Goal: Register for event/course

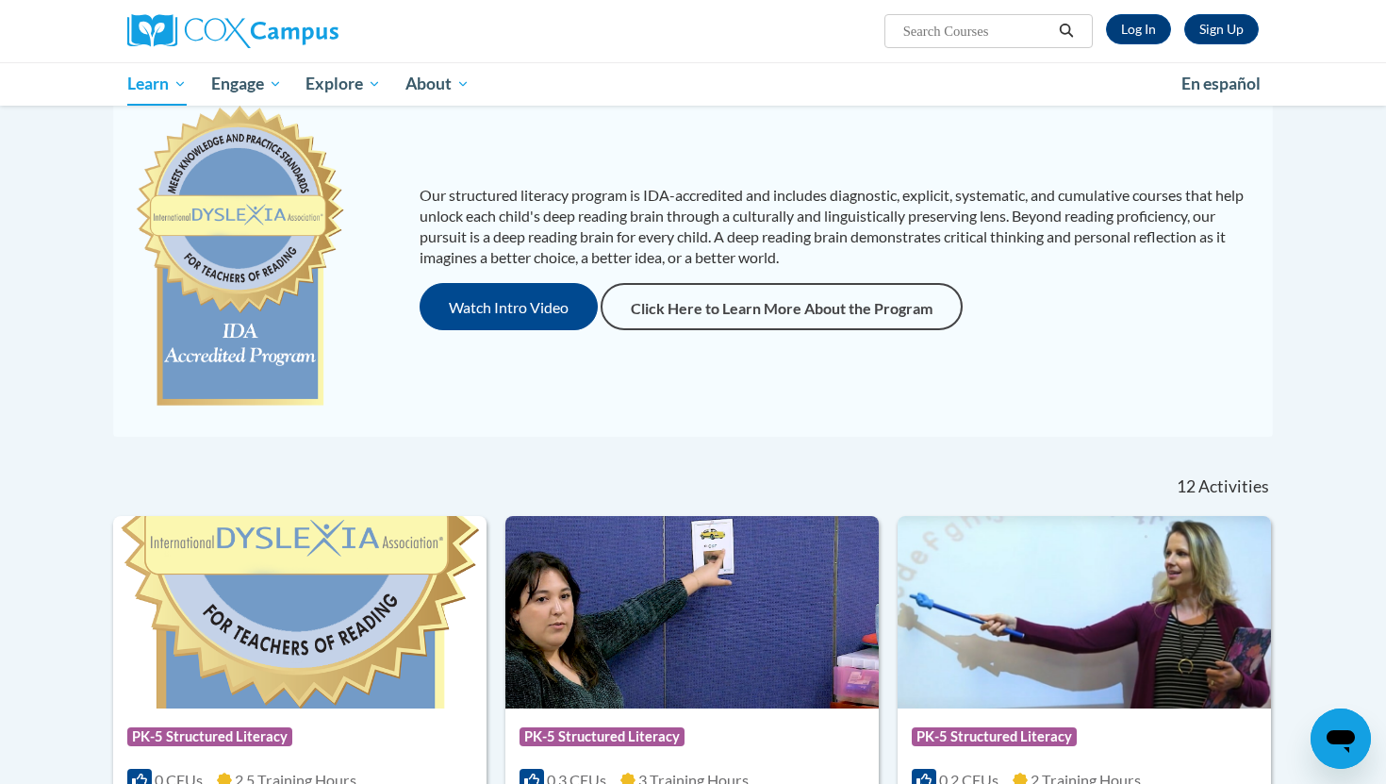
scroll to position [226, 0]
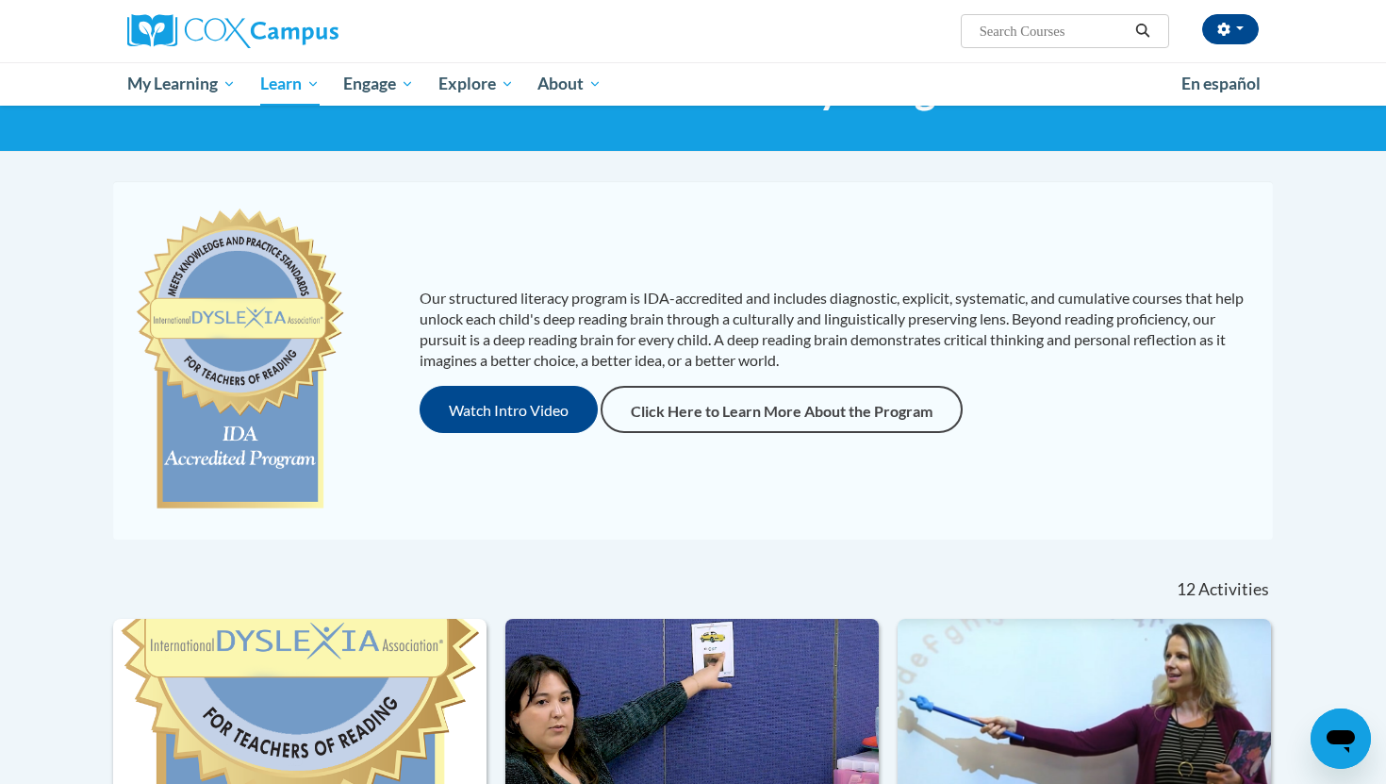
scroll to position [94, 0]
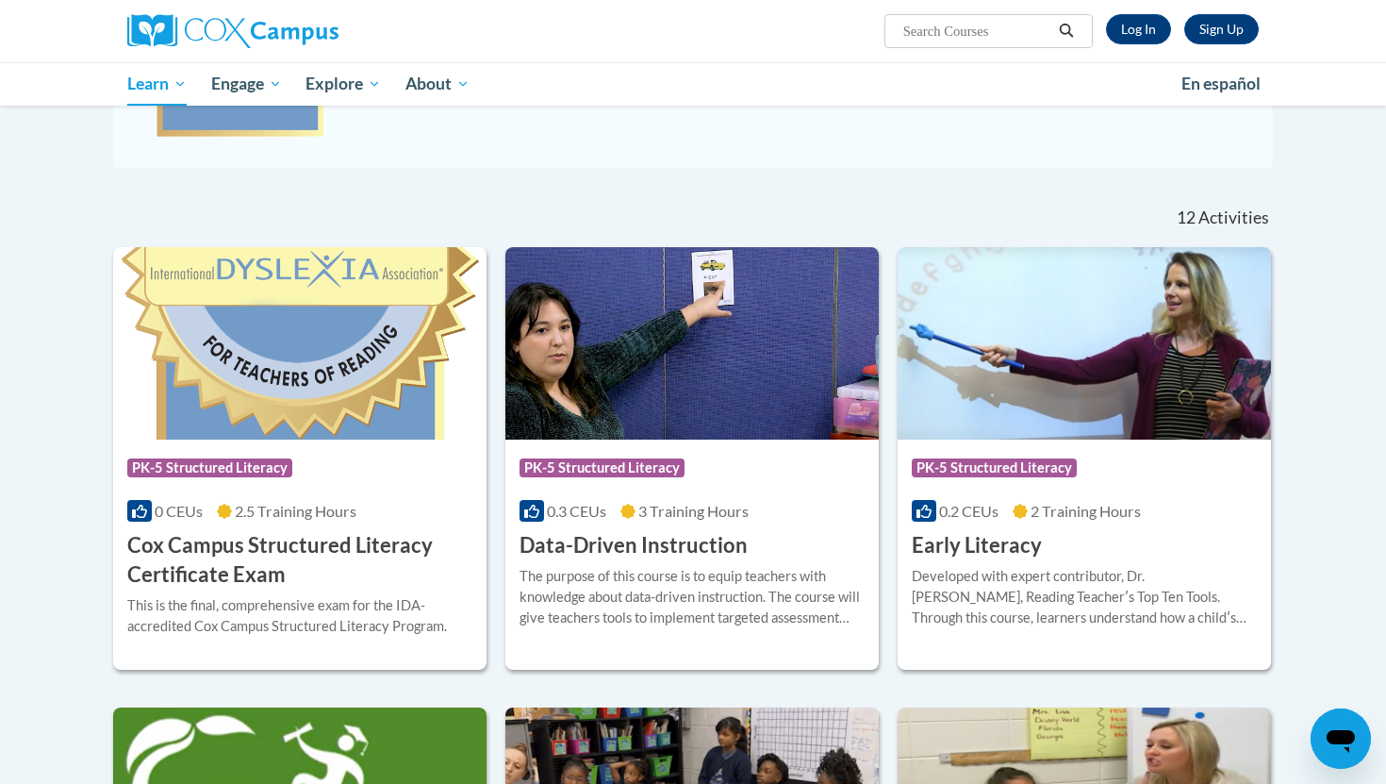
scroll to position [474, 0]
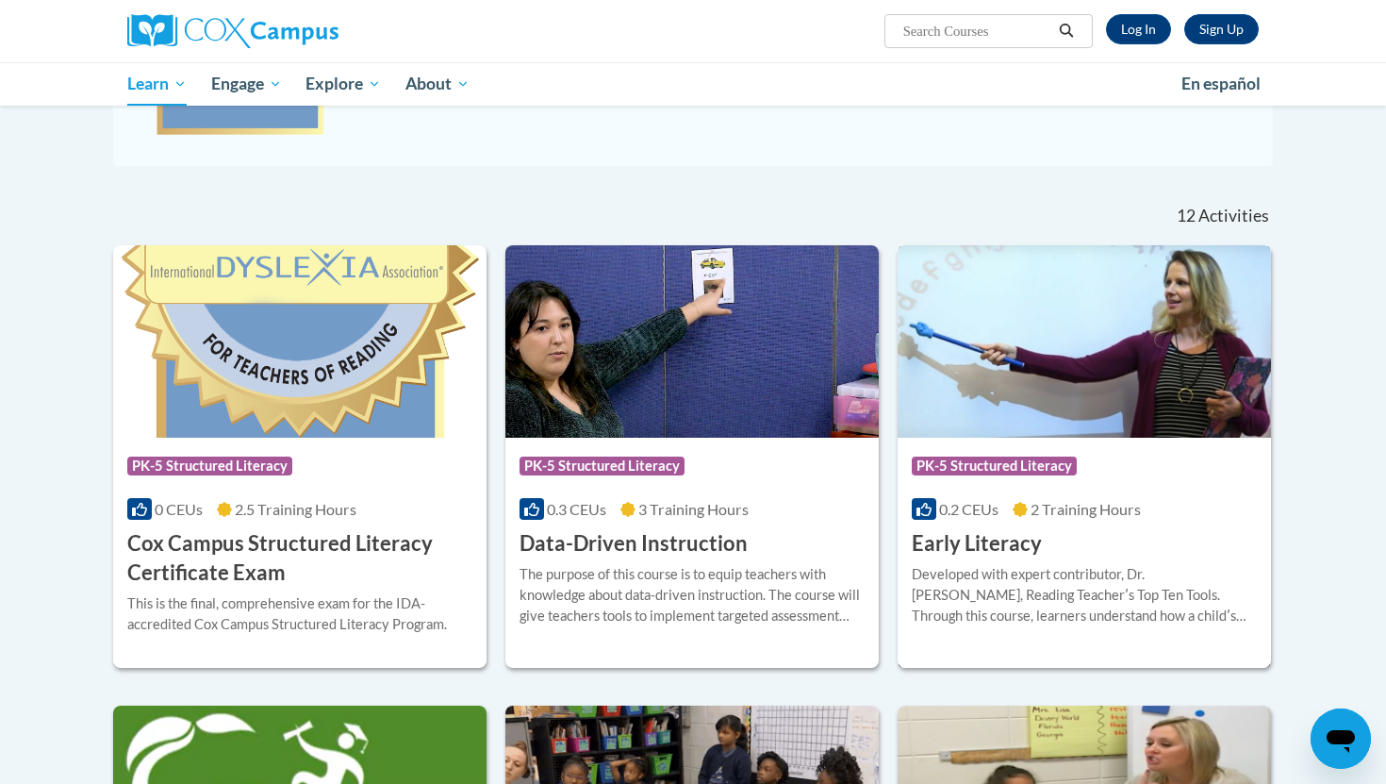
click at [1043, 400] on img at bounding box center [1084, 341] width 373 height 192
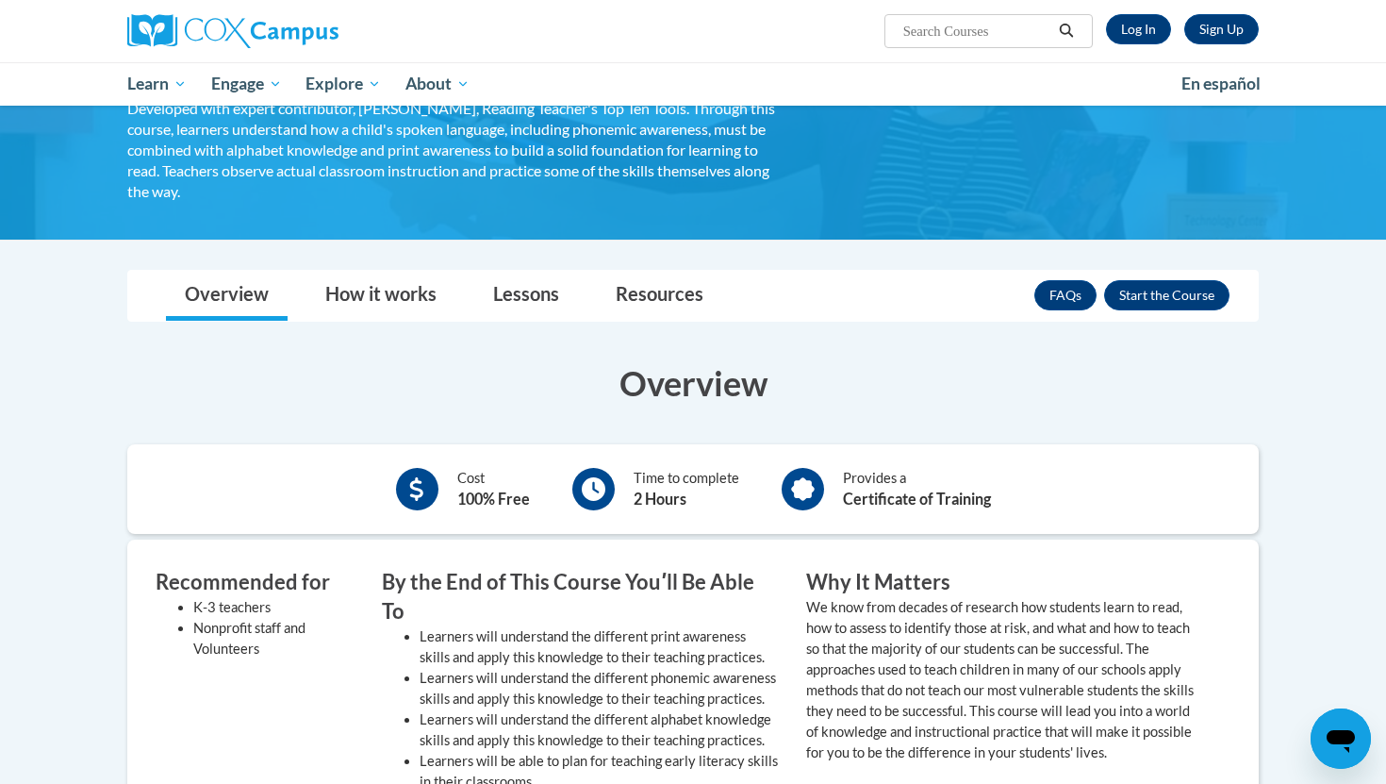
scroll to position [143, 0]
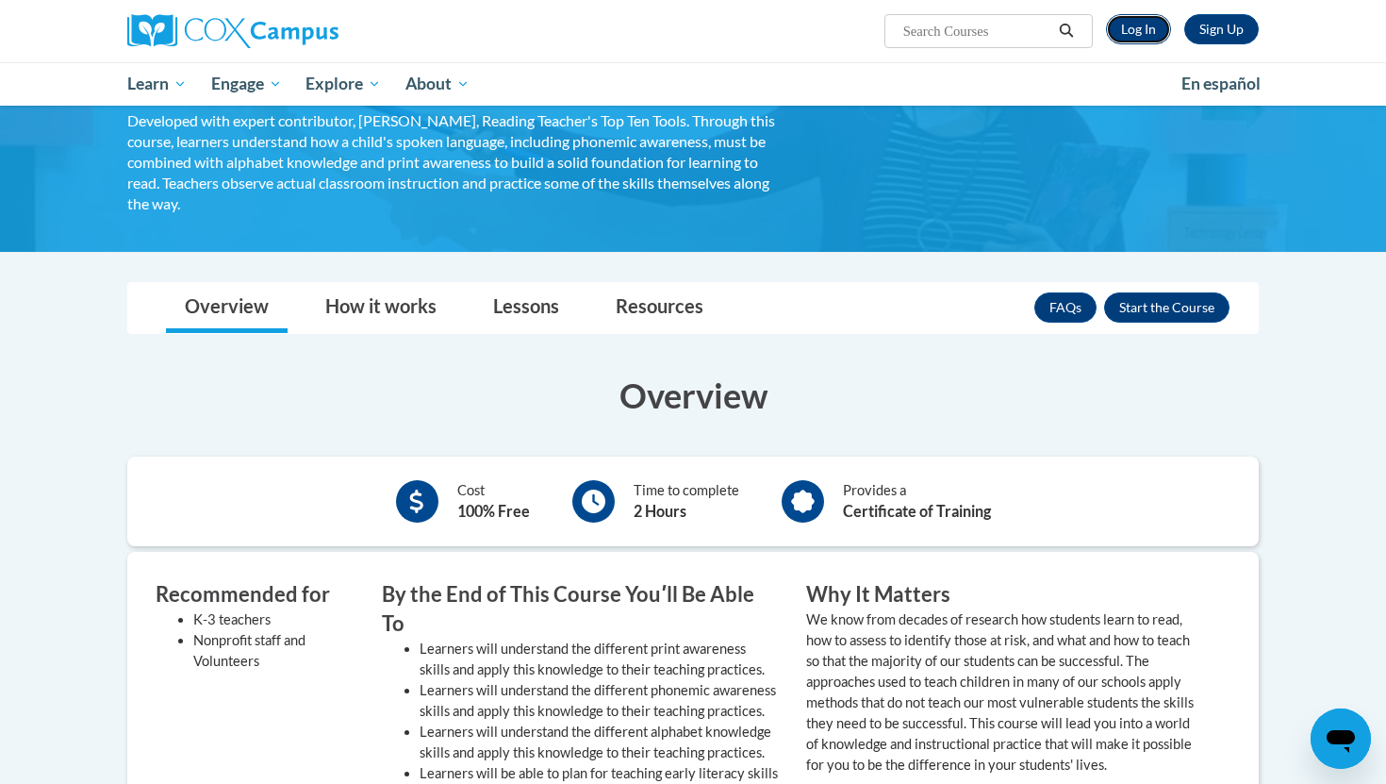
click at [1130, 19] on link "Log In" at bounding box center [1138, 29] width 65 height 30
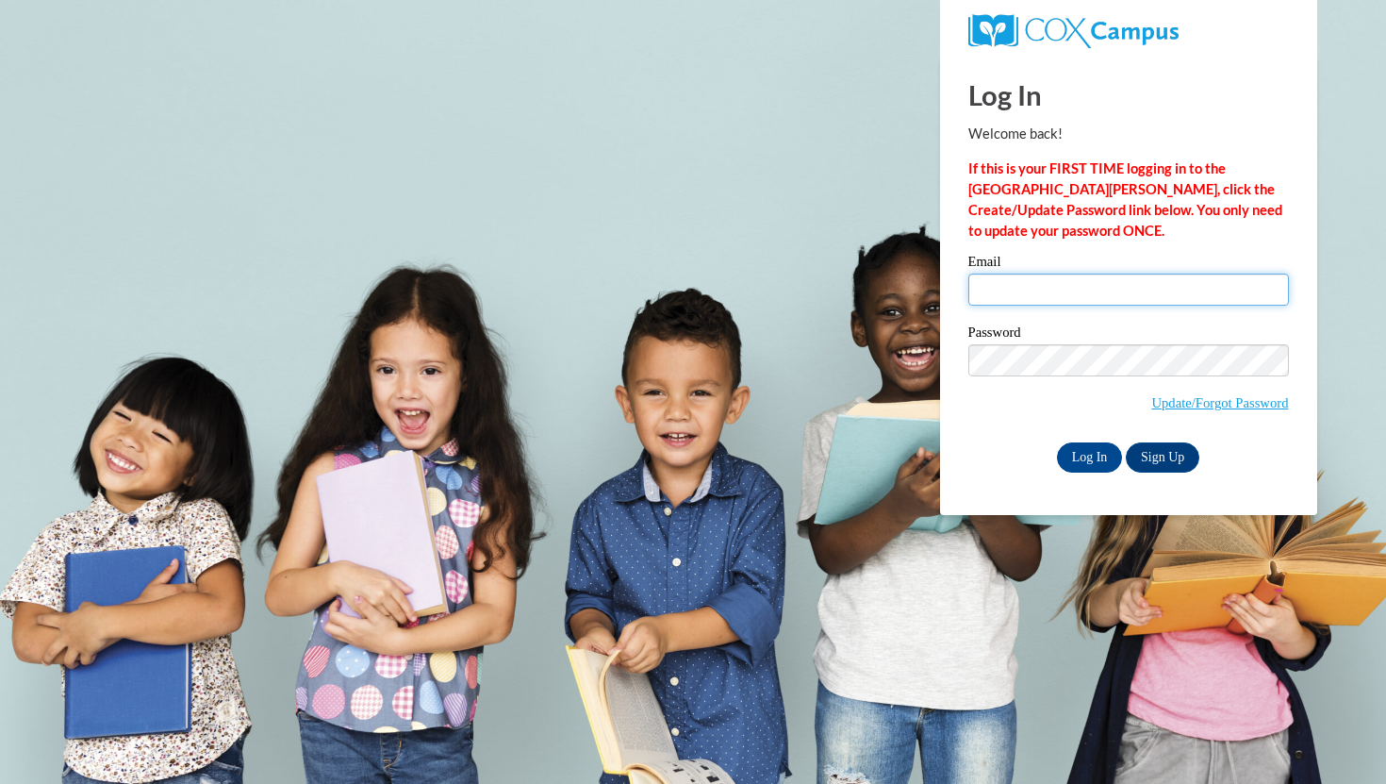
click at [1092, 280] on input "Email" at bounding box center [1128, 289] width 321 height 32
type input "[EMAIL_ADDRESS][DOMAIN_NAME]"
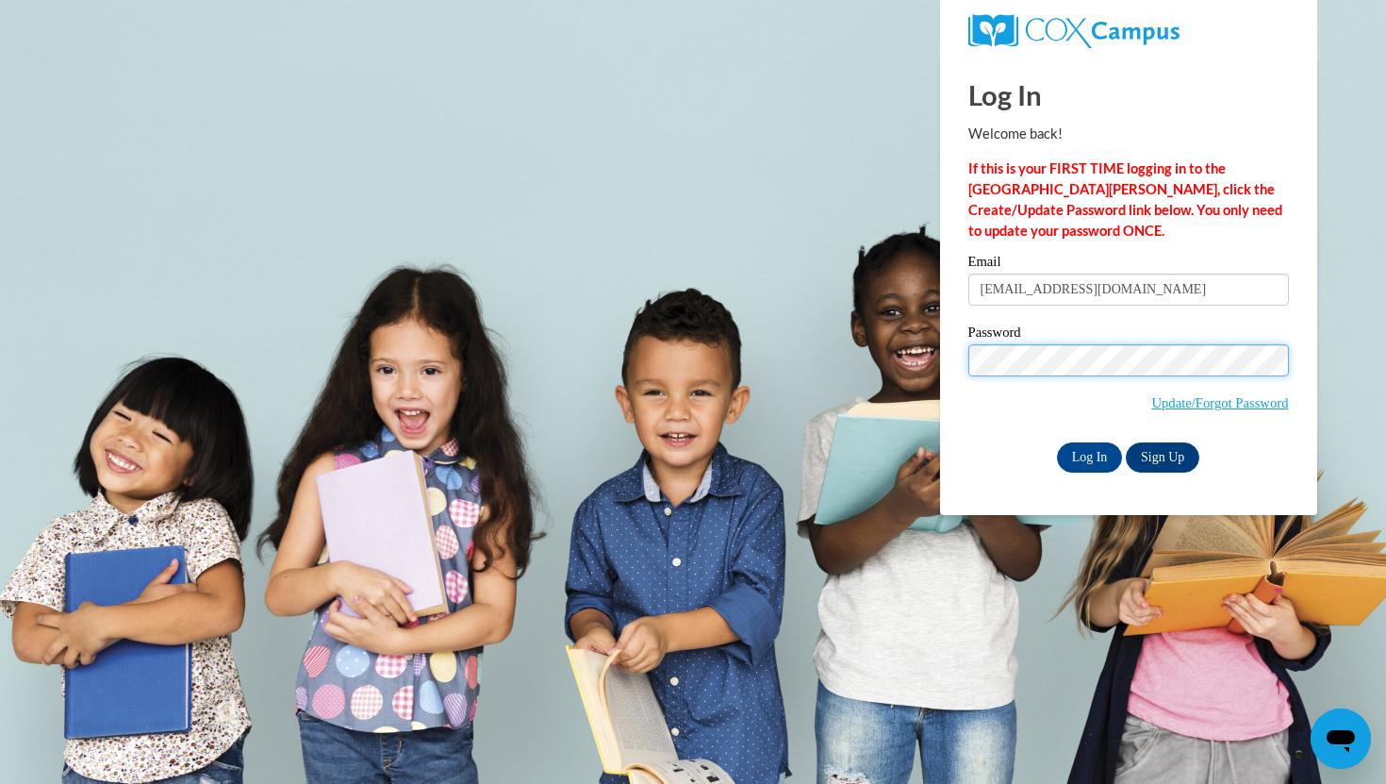
click at [1057, 442] on input "Log In" at bounding box center [1090, 457] width 66 height 30
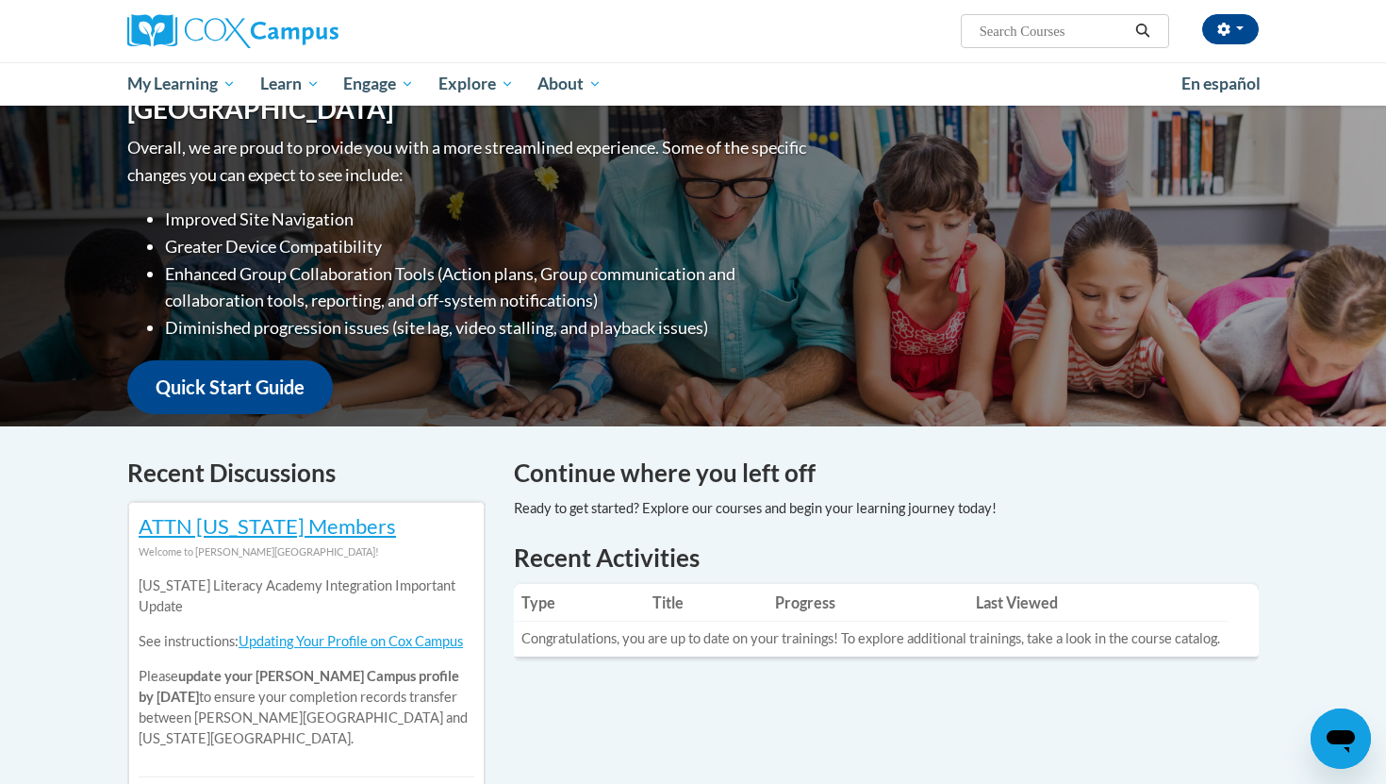
scroll to position [100, 0]
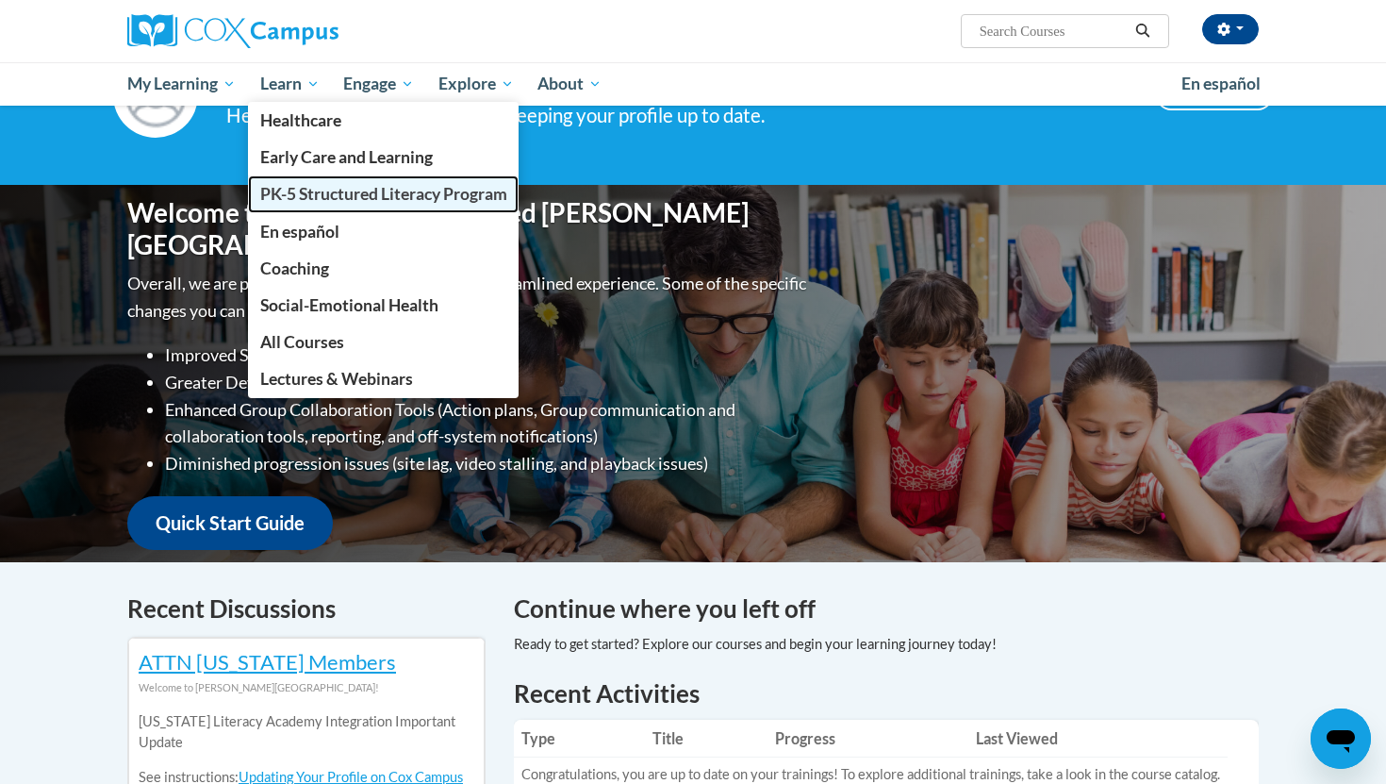
click at [305, 183] on link "PK-5 Structured Literacy Program" at bounding box center [384, 193] width 272 height 37
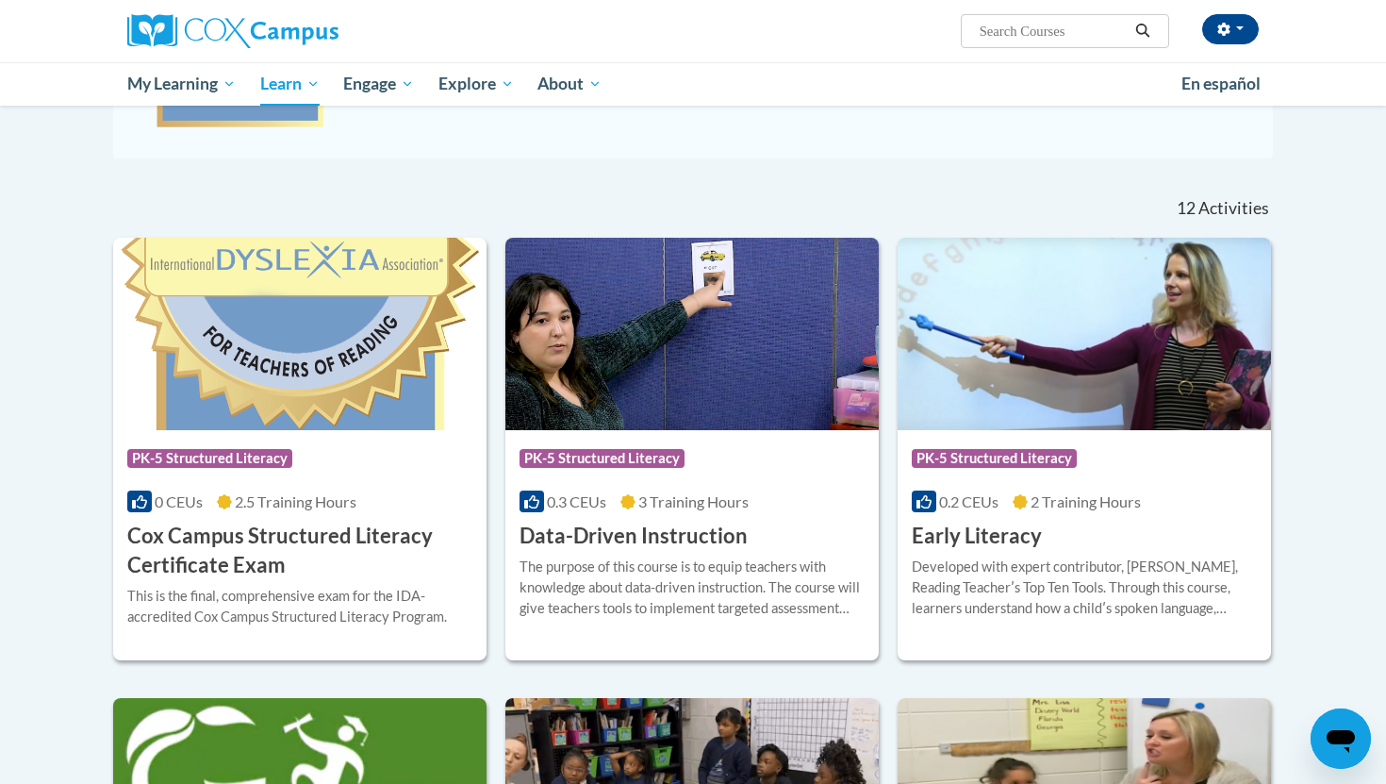
scroll to position [483, 0]
click at [1106, 431] on div "Course Category: PK-5 Structured Literacy 0.2 CEUs 2 Training Hours COURSE Earl…" at bounding box center [1084, 489] width 373 height 121
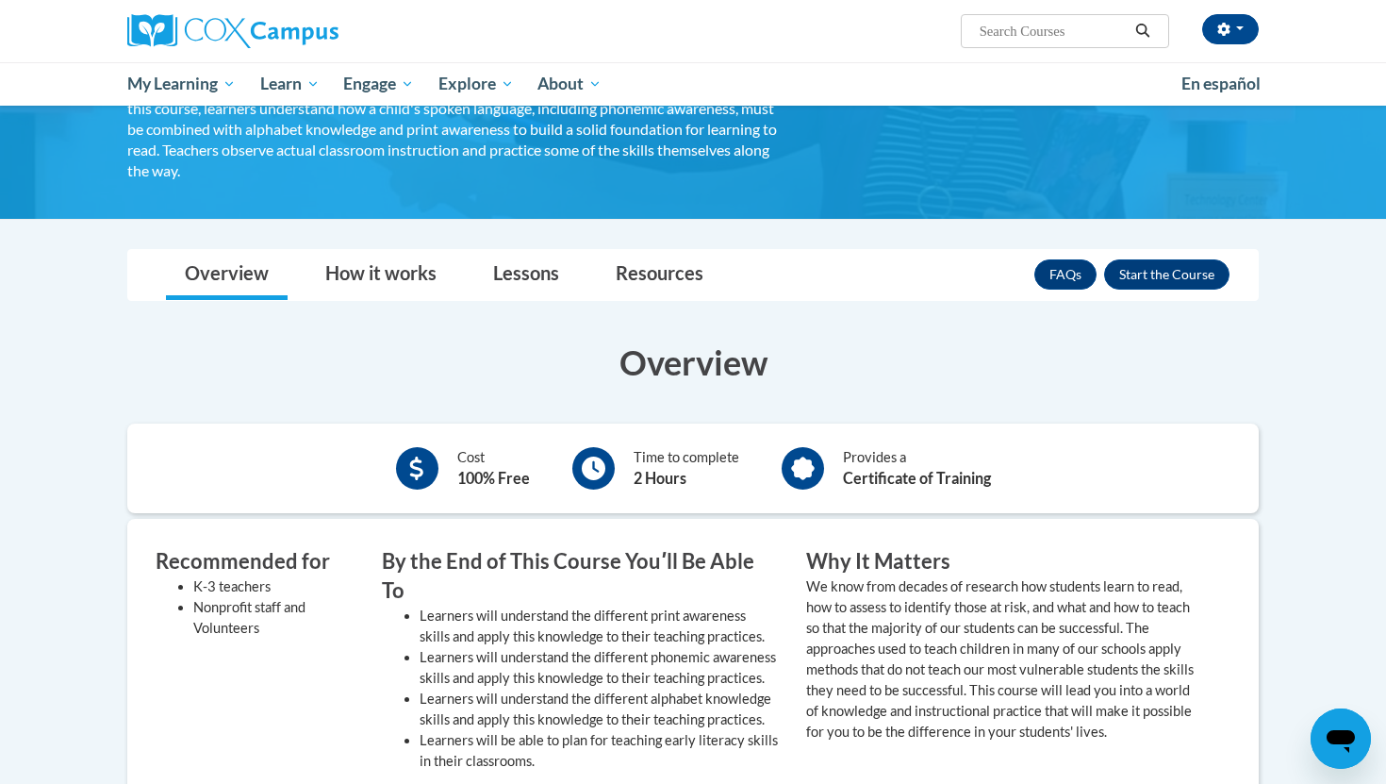
scroll to position [155, 0]
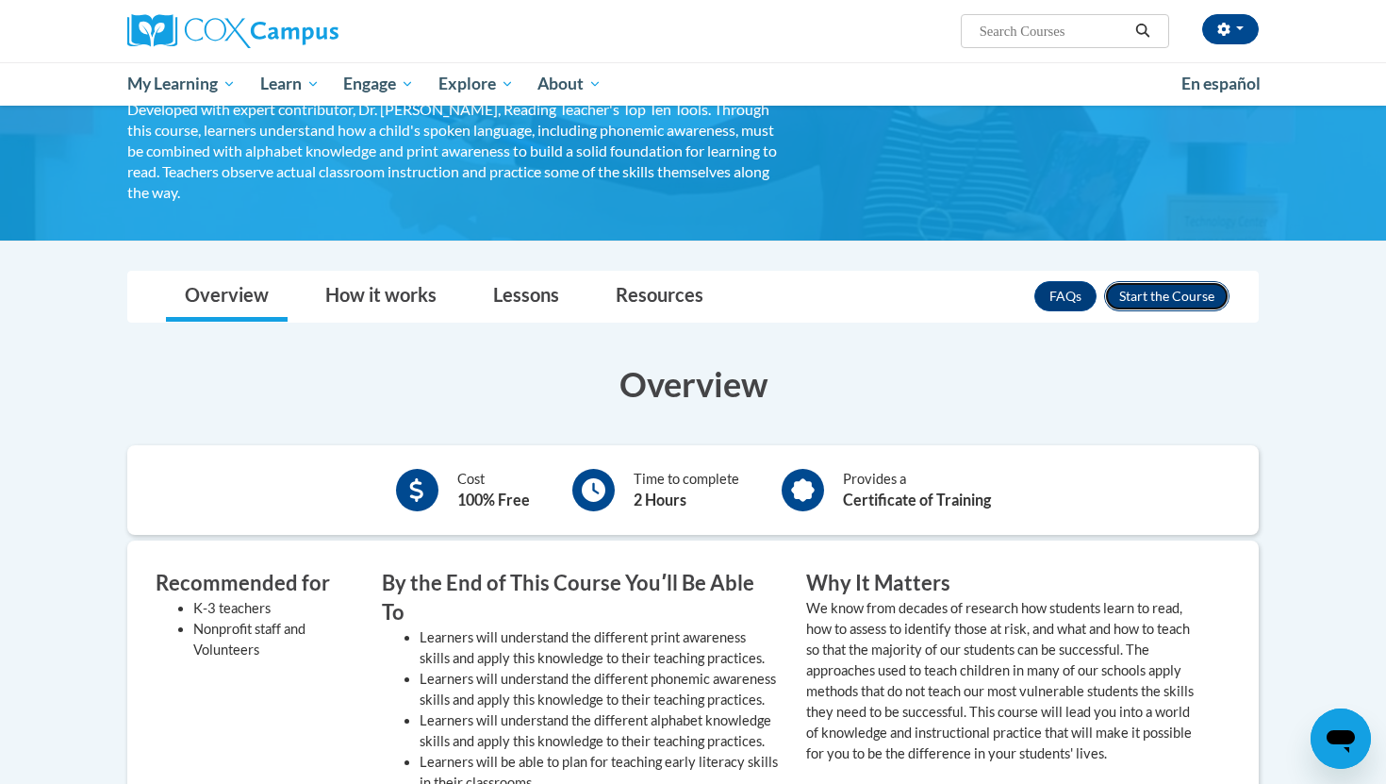
click at [1194, 295] on button "Enroll" at bounding box center [1166, 296] width 125 height 30
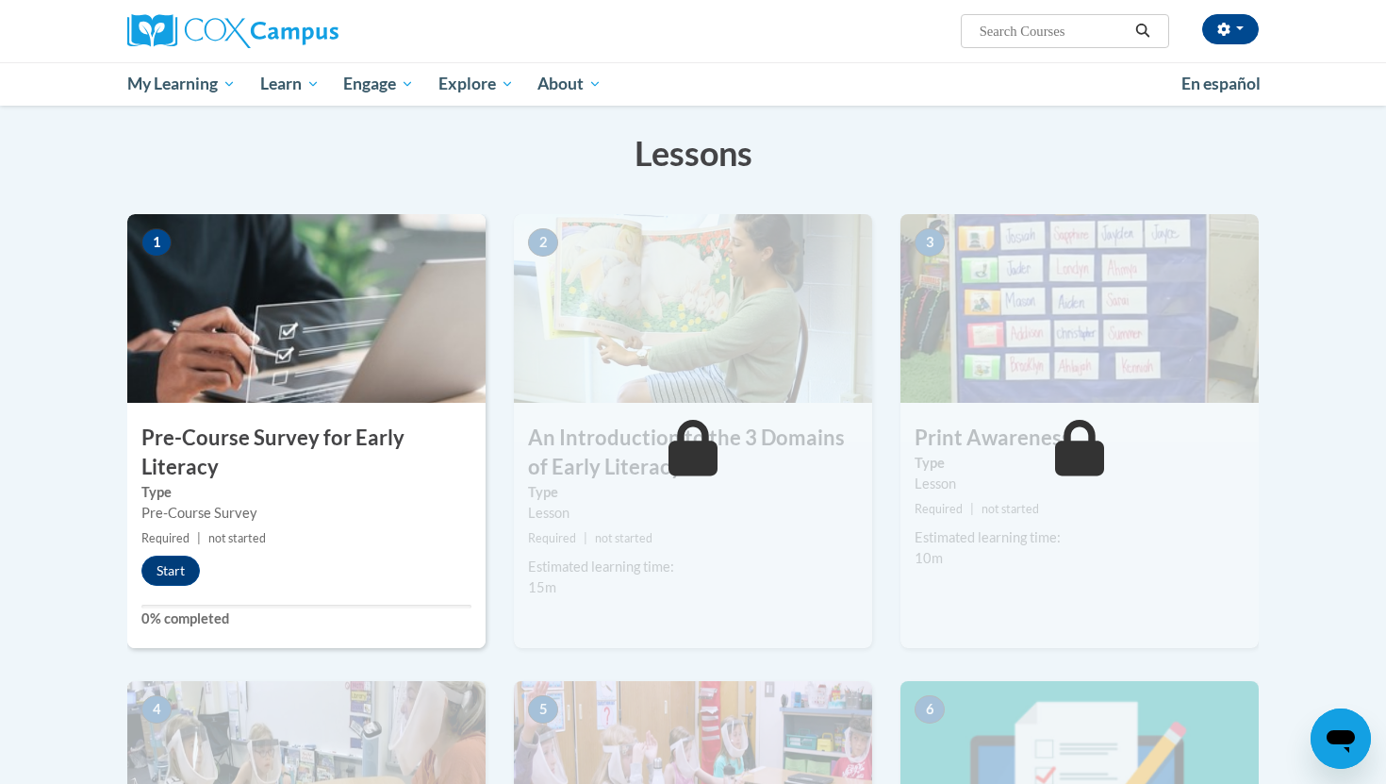
scroll to position [266, 0]
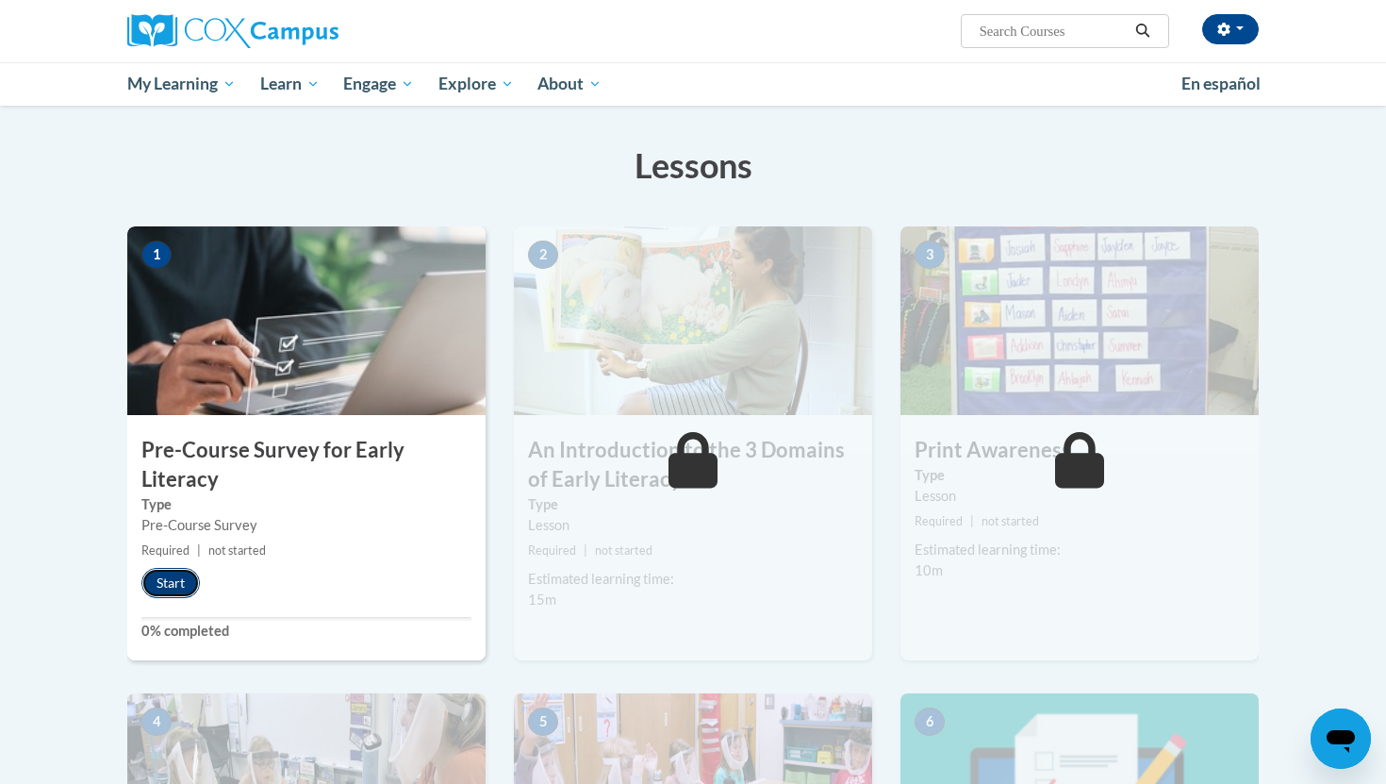
click at [162, 576] on button "Start" at bounding box center [170, 583] width 58 height 30
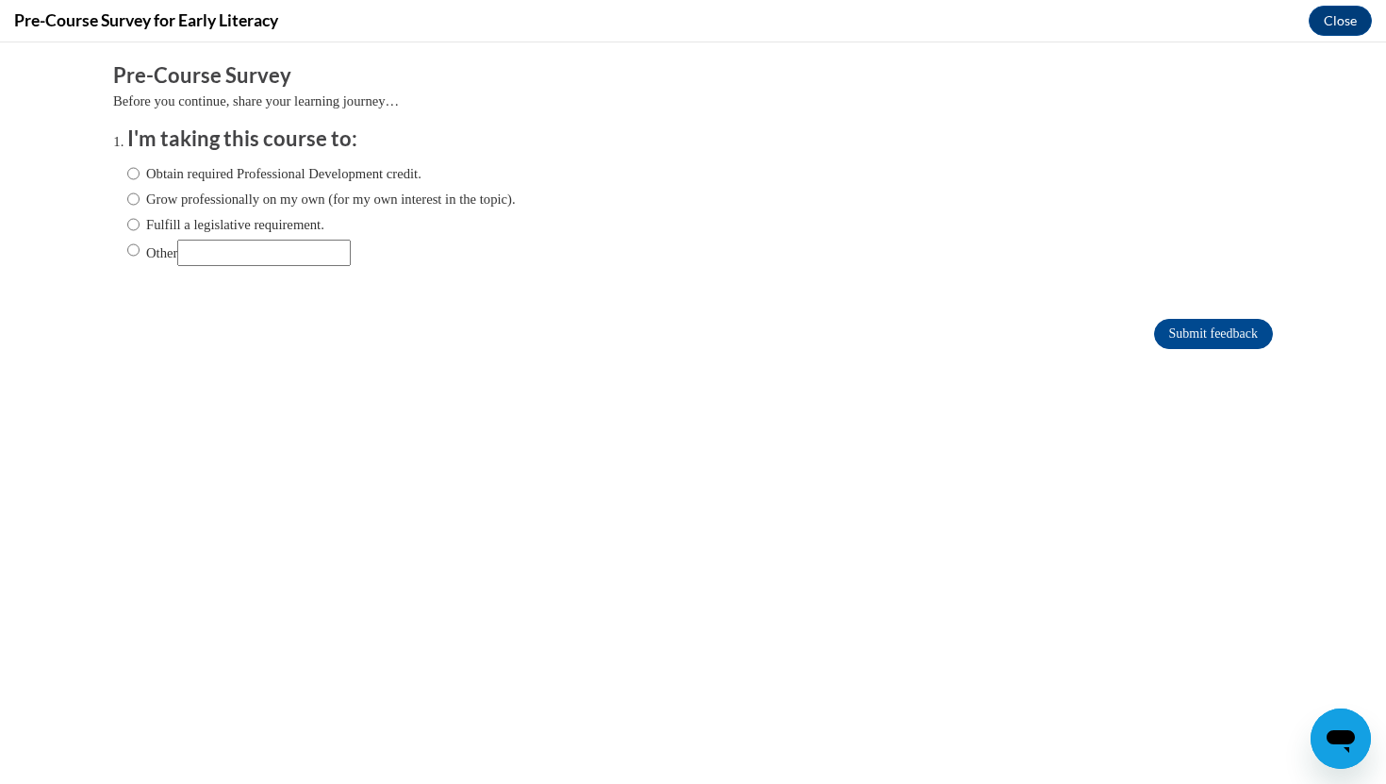
scroll to position [0, 0]
click at [309, 256] on input "Other" at bounding box center [264, 253] width 174 height 26
type input "For a class"
click at [133, 252] on input "Other" at bounding box center [133, 250] width 12 height 21
radio input "true"
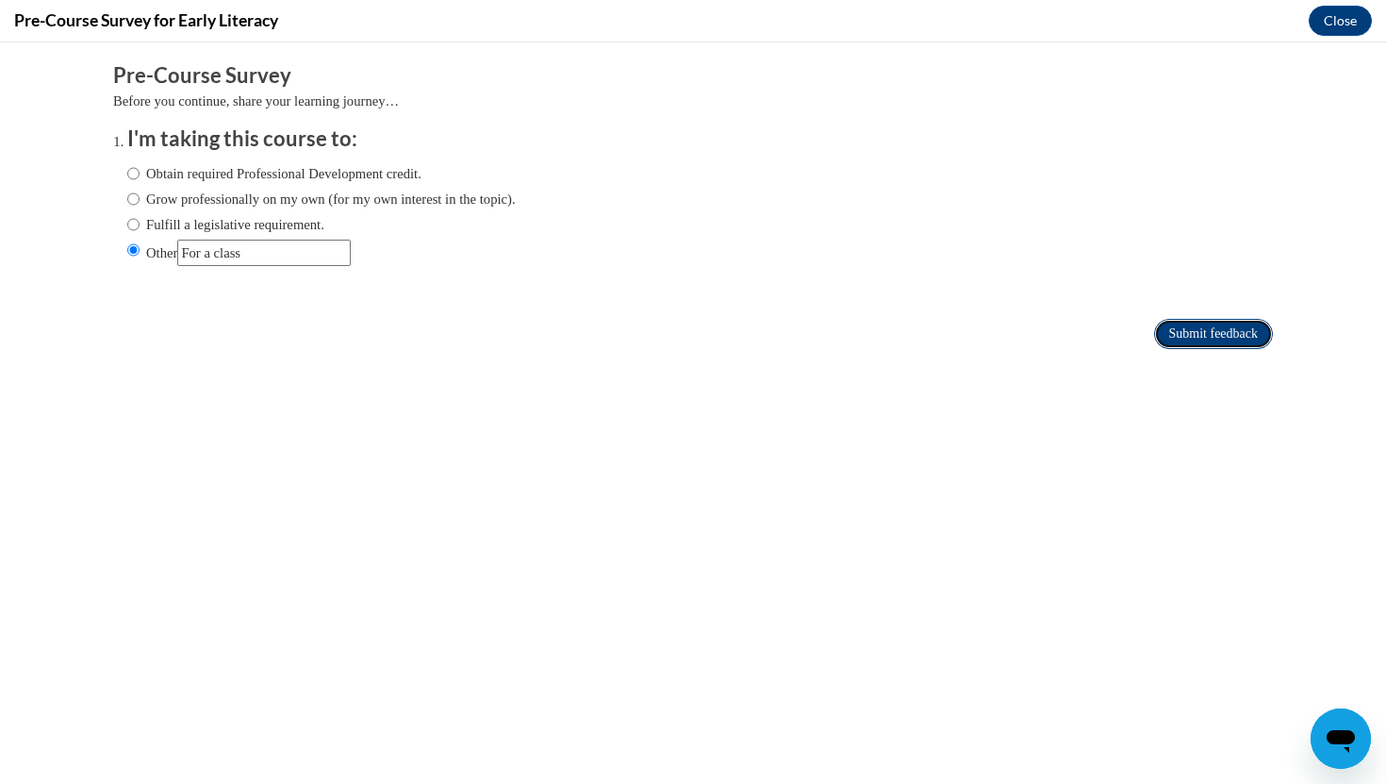
click at [1193, 331] on input "Submit feedback" at bounding box center [1213, 334] width 119 height 30
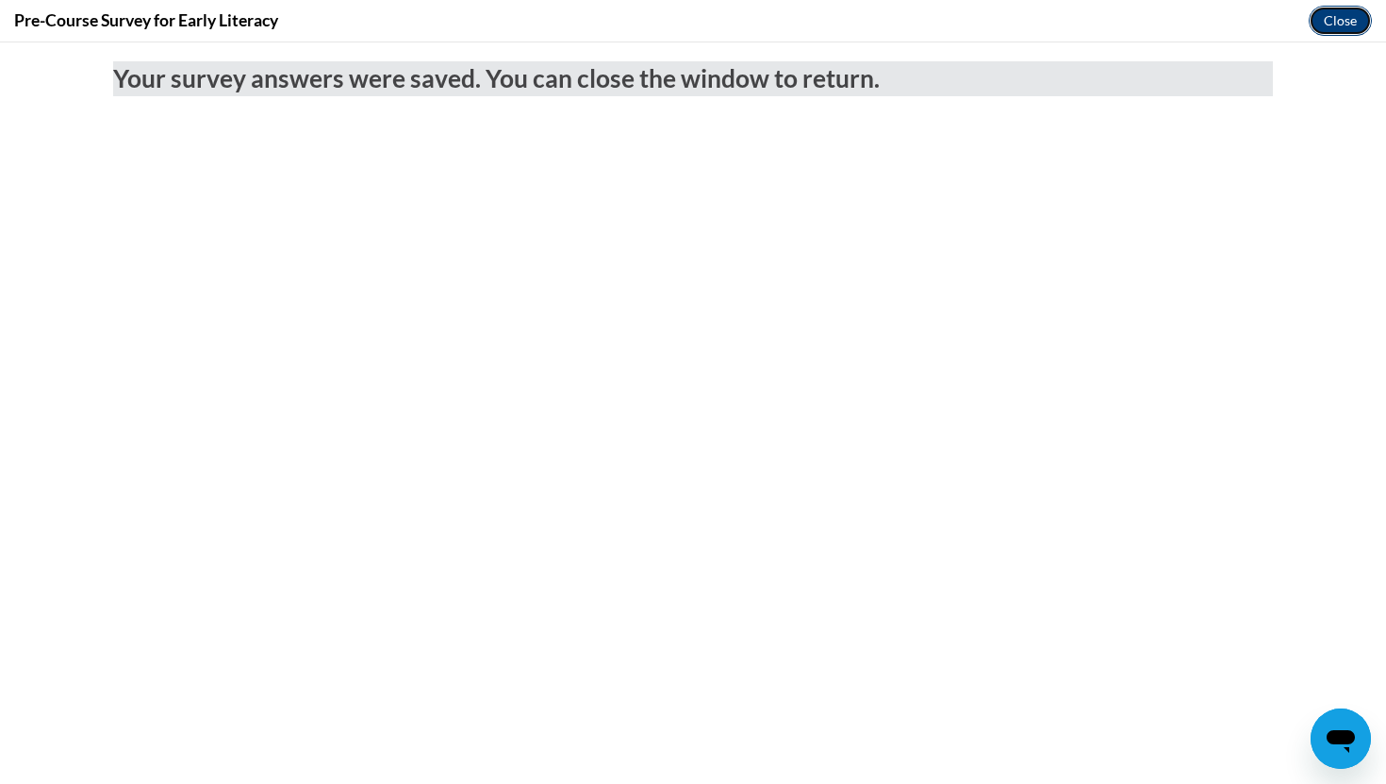
click at [1341, 25] on button "Close" at bounding box center [1340, 21] width 63 height 30
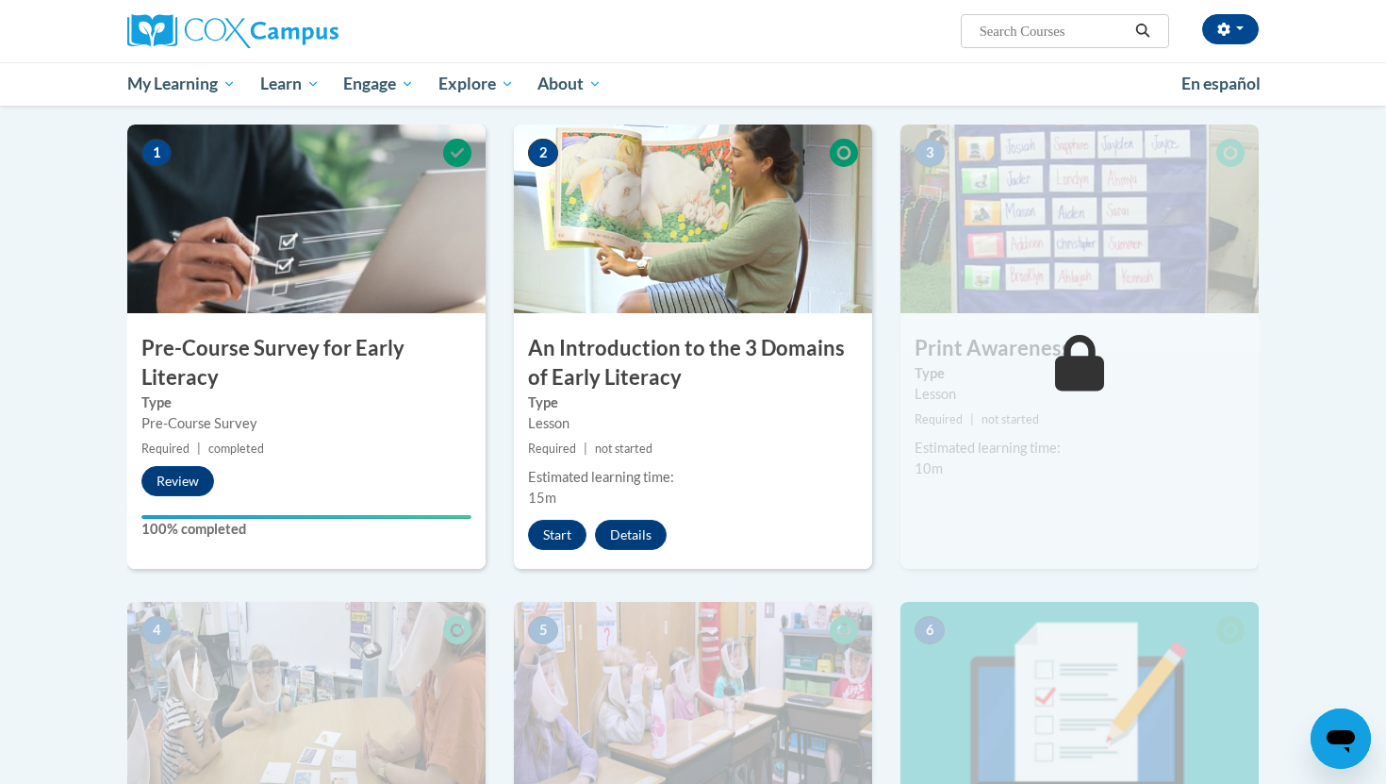
scroll to position [360, 0]
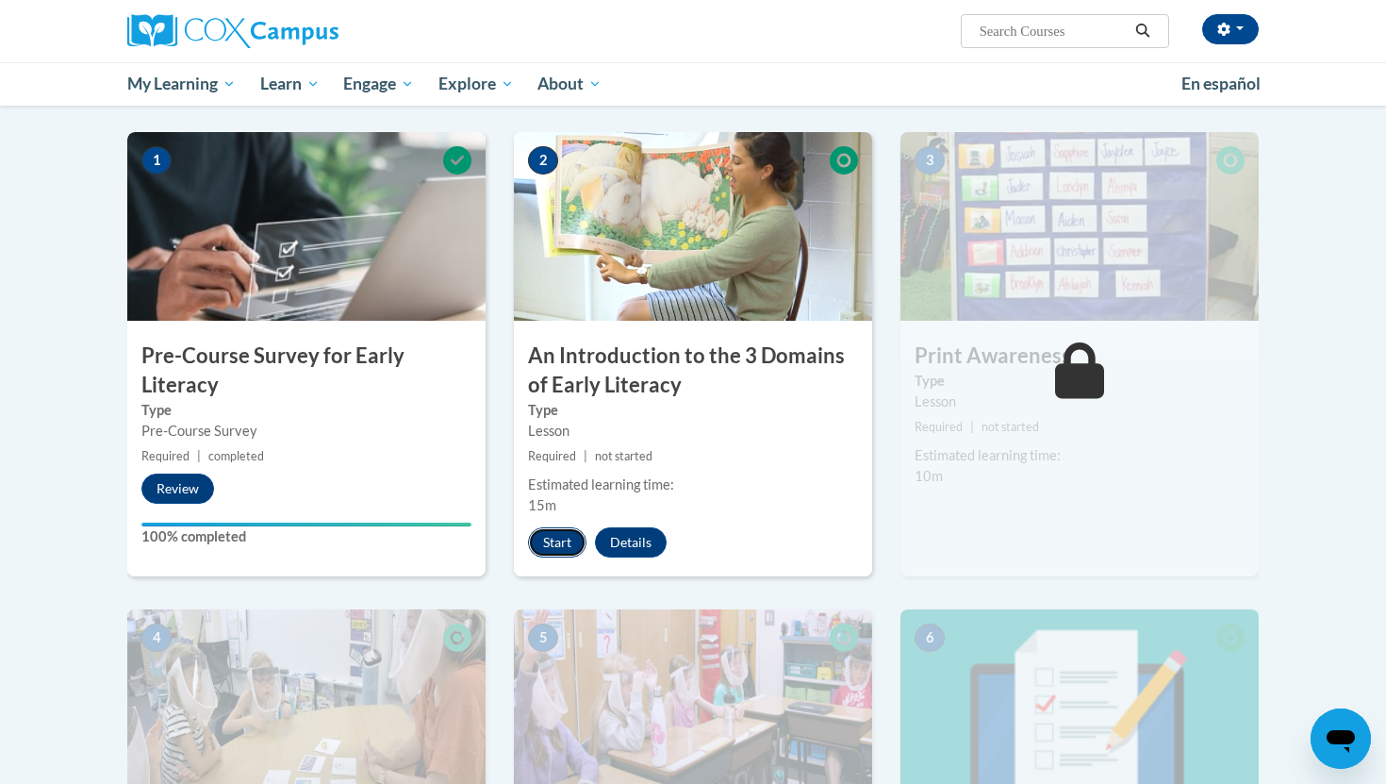
click at [569, 537] on button "Start" at bounding box center [557, 542] width 58 height 30
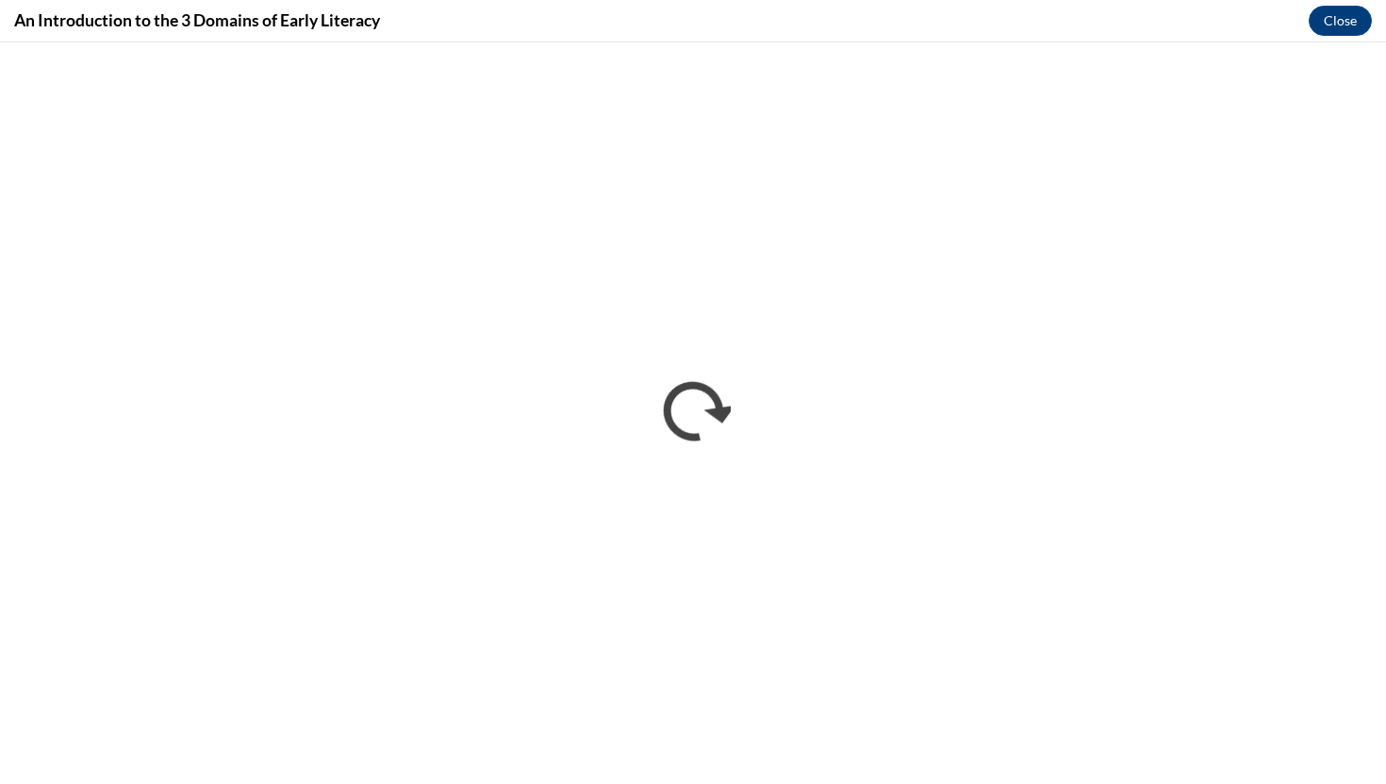
scroll to position [0, 0]
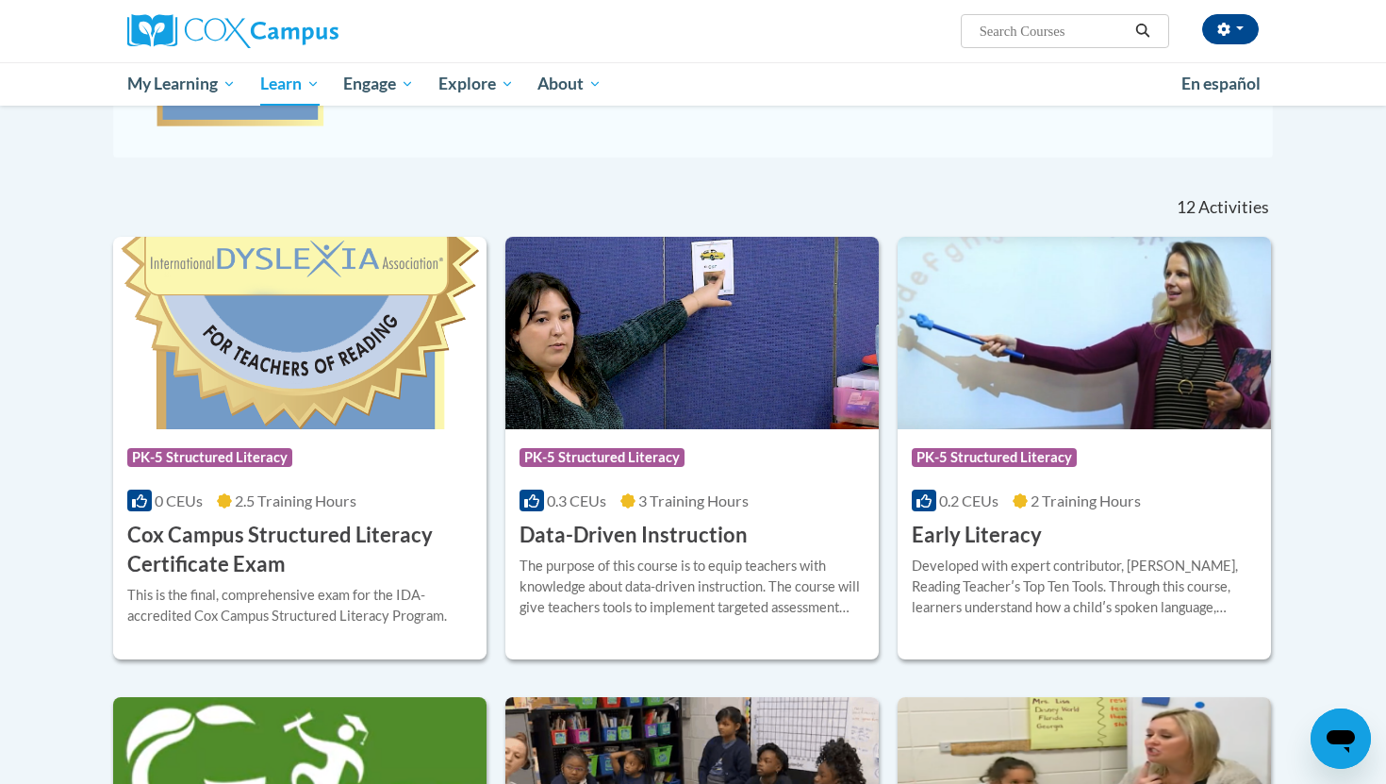
scroll to position [518, 0]
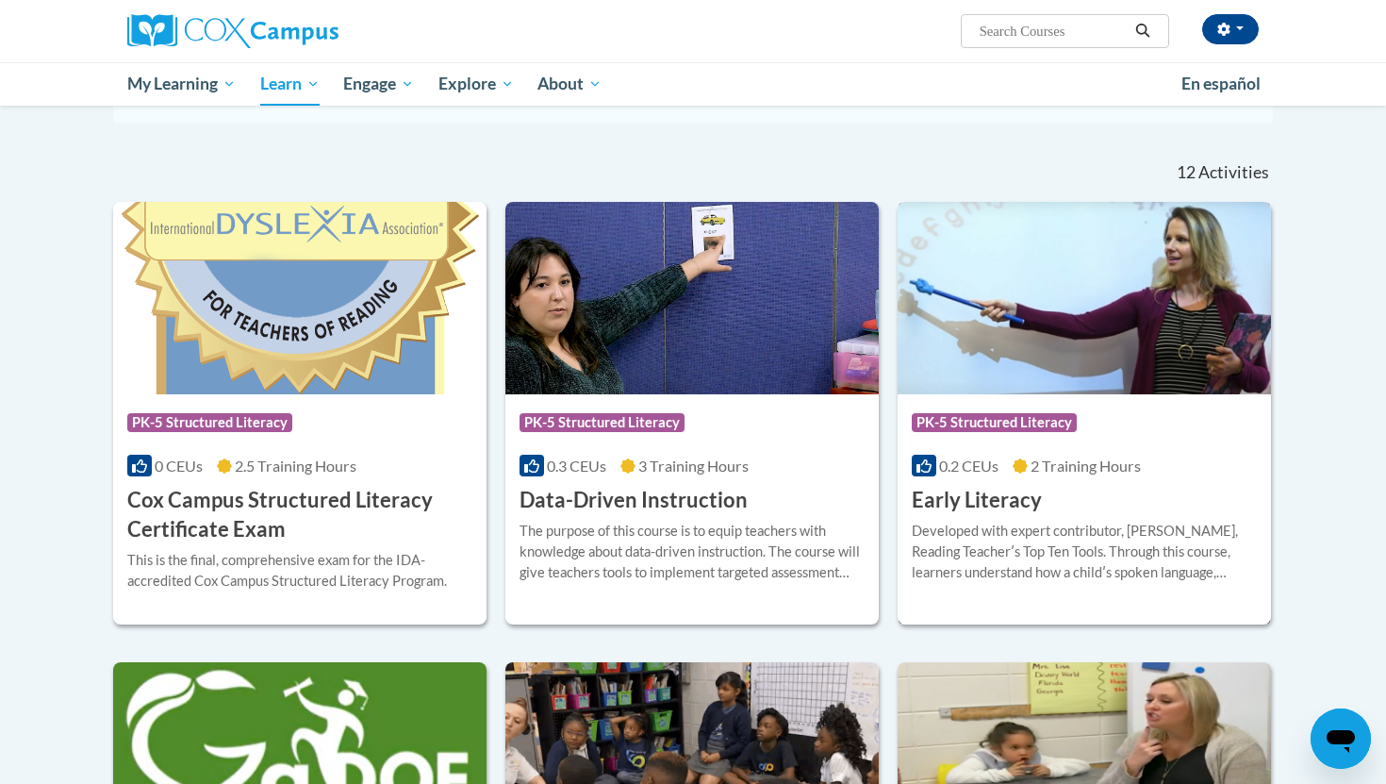
click at [952, 371] on img at bounding box center [1084, 298] width 373 height 192
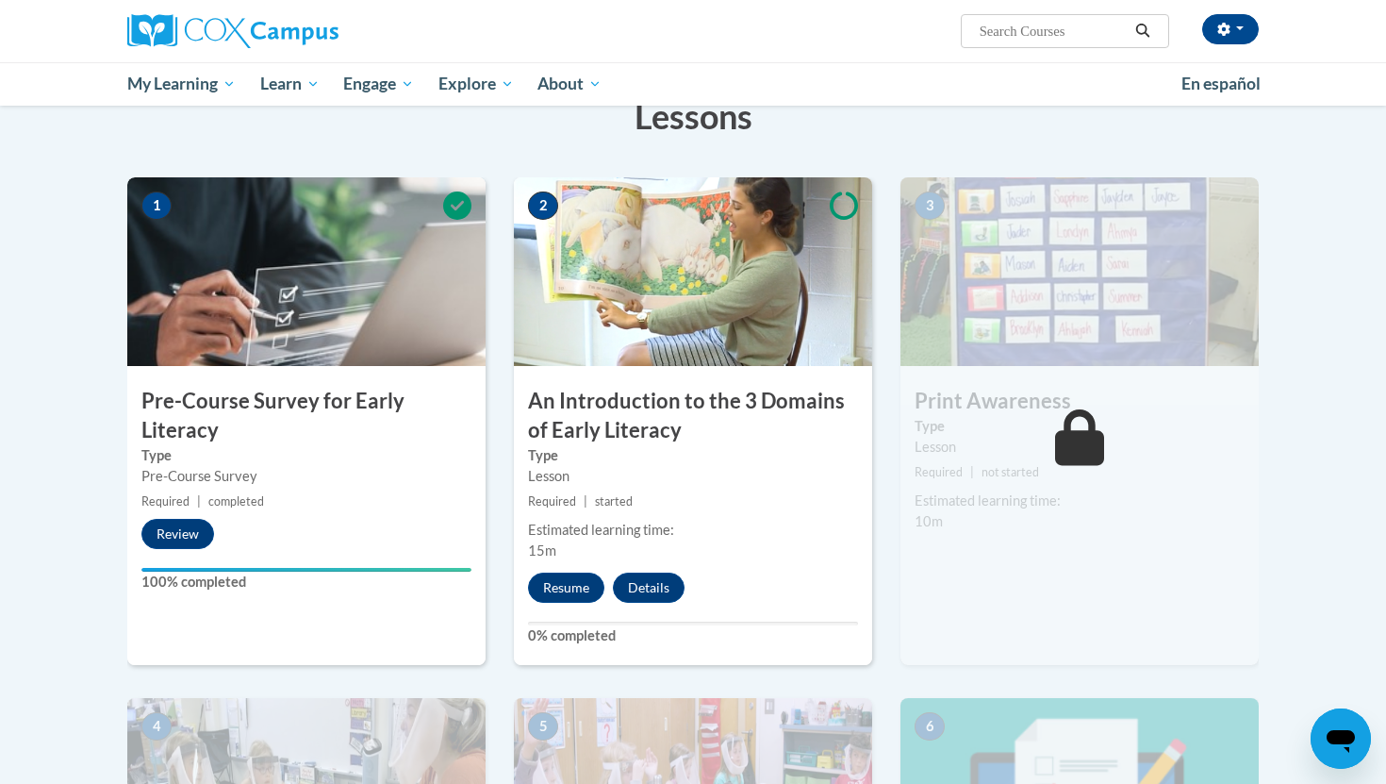
scroll to position [324, 0]
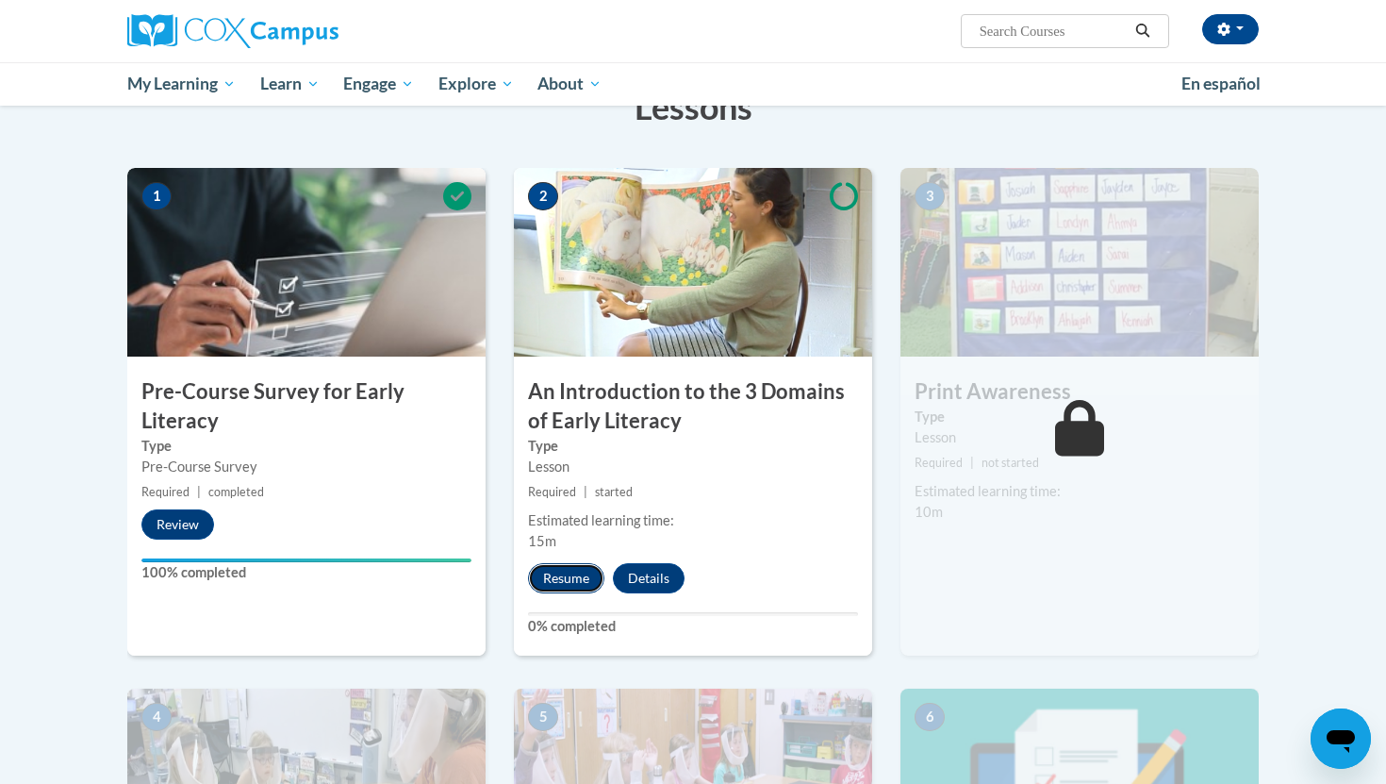
click at [582, 584] on button "Resume" at bounding box center [566, 578] width 76 height 30
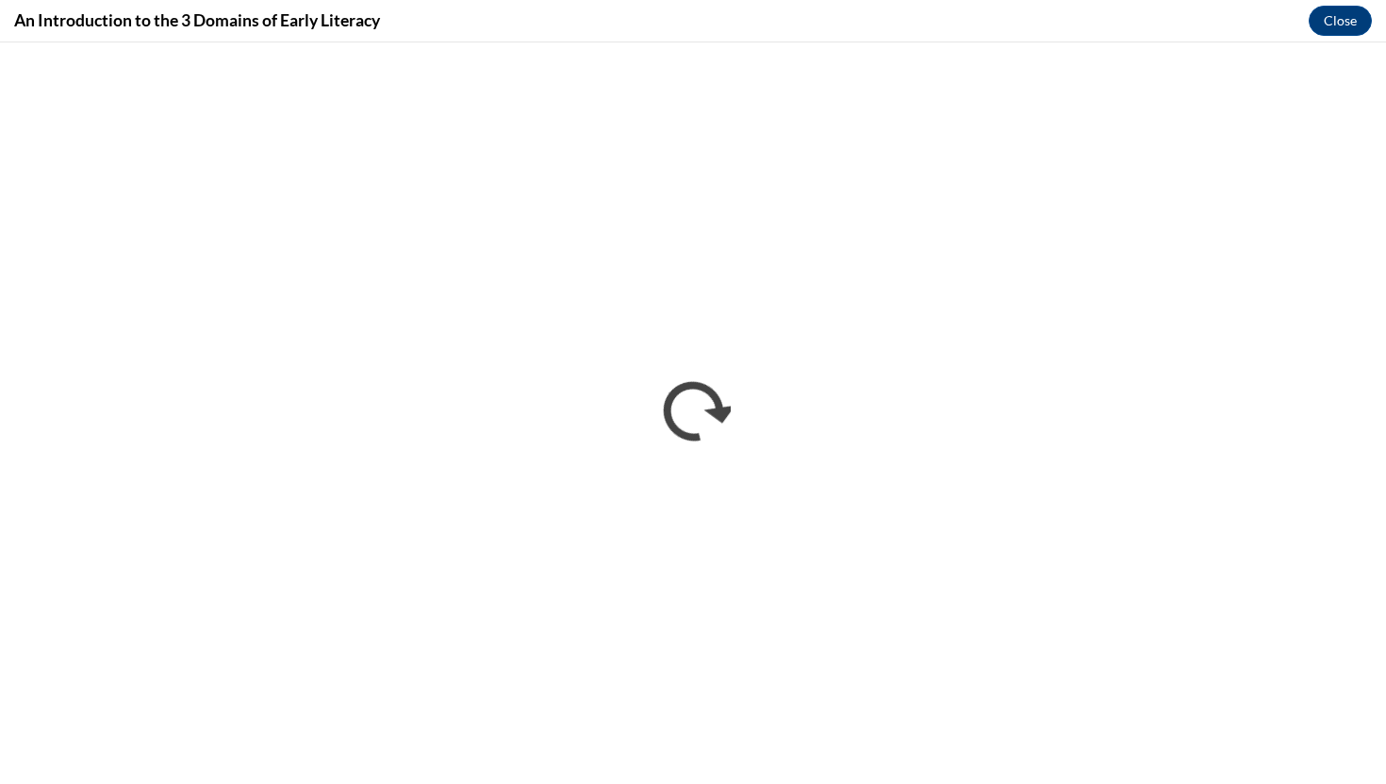
scroll to position [0, 0]
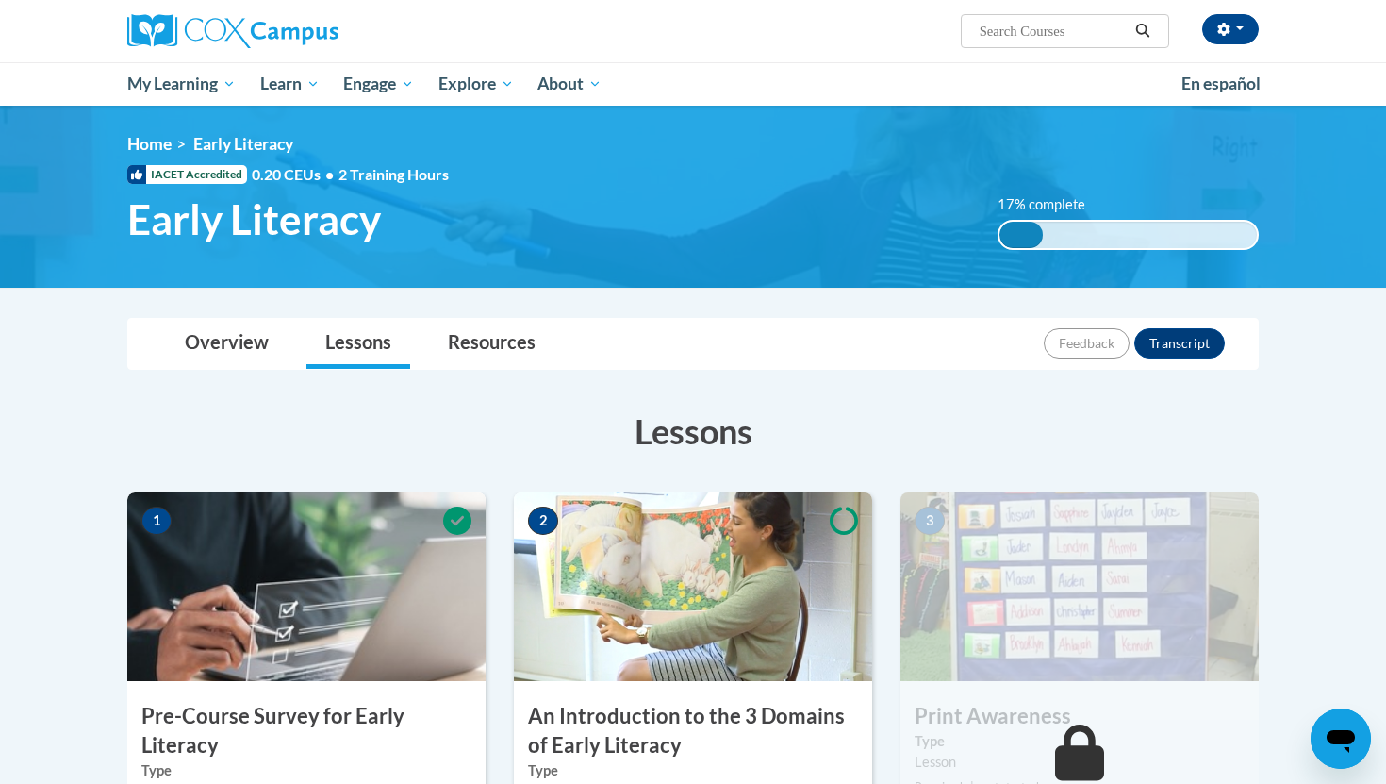
scroll to position [360, 0]
